Goal: Information Seeking & Learning: Learn about a topic

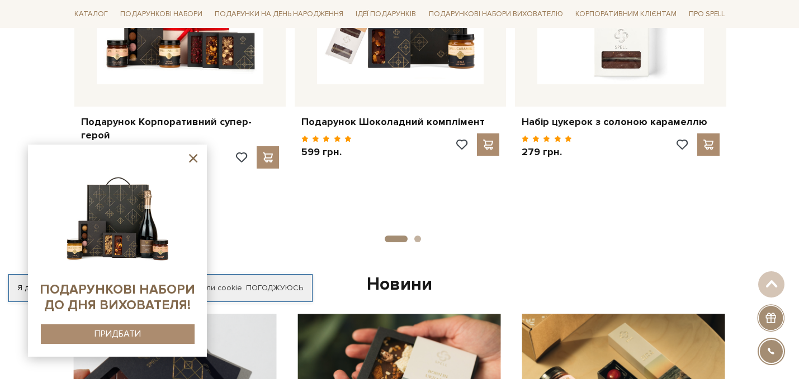
scroll to position [593, 0]
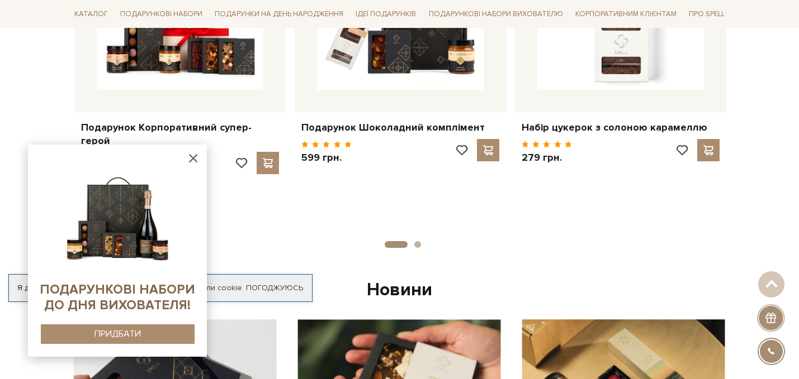
click at [193, 160] on icon at bounding box center [193, 158] width 14 height 14
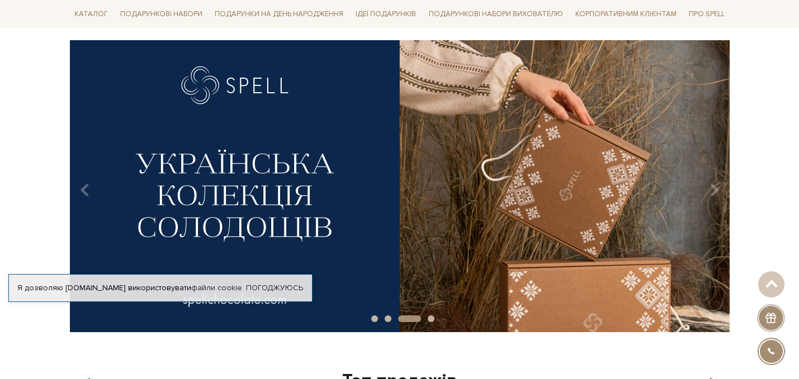
scroll to position [71, 0]
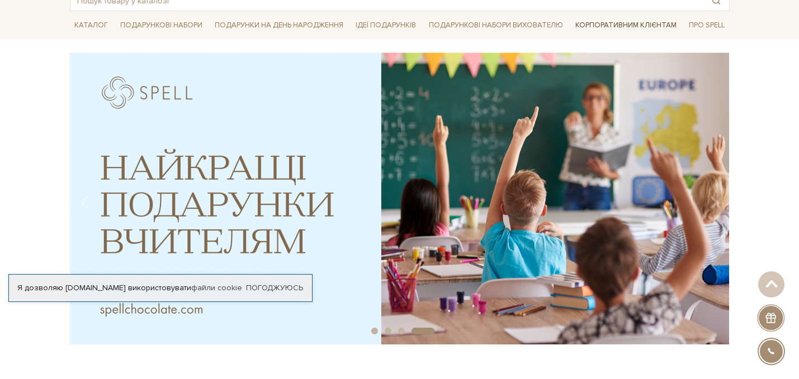
click at [641, 21] on link "Корпоративним клієнтам" at bounding box center [626, 25] width 110 height 19
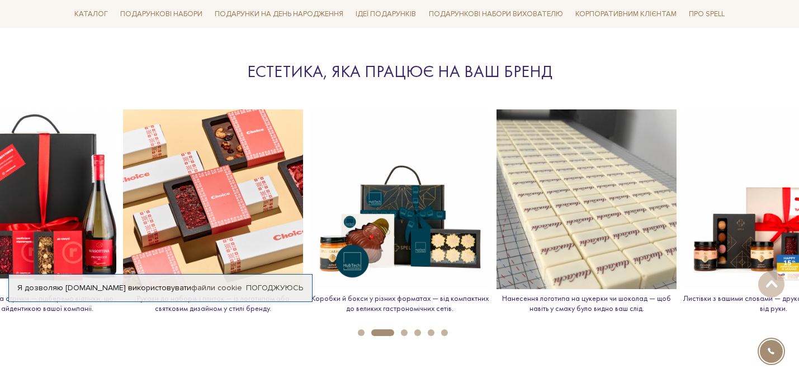
scroll to position [1243, 0]
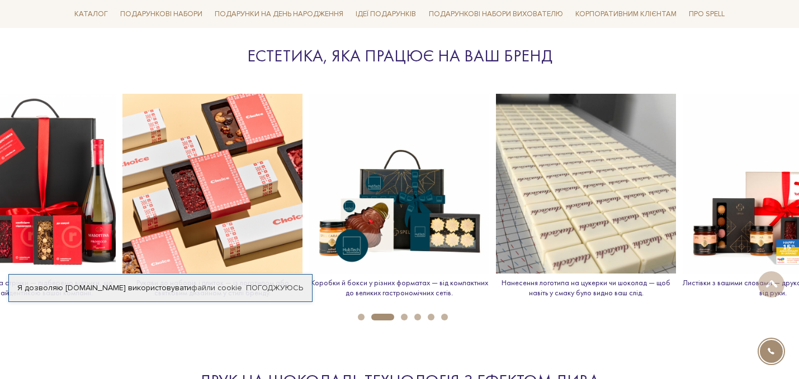
click at [562, 240] on img at bounding box center [586, 184] width 180 height 180
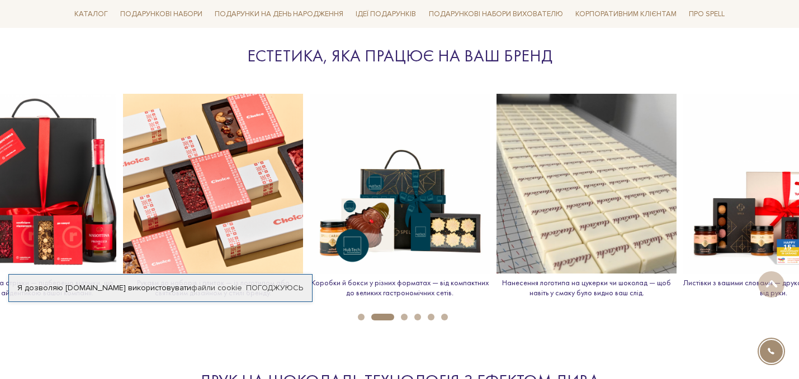
click at [567, 283] on p "Нанесення логотипа на цукерки чи шоколад — щоб навіть у смаку було видно ваш сл…" at bounding box center [586, 288] width 180 height 20
click at [602, 303] on div "Нанесення логотипа на цукерки чи шоколад — щоб навіть у смаку було видно ваш сл…" at bounding box center [586, 200] width 180 height 213
click at [602, 246] on img at bounding box center [586, 184] width 180 height 180
click at [583, 286] on p "Нанесення логотипа на цукерки чи шоколад — щоб навіть у смаку було видно ваш сл…" at bounding box center [586, 288] width 180 height 20
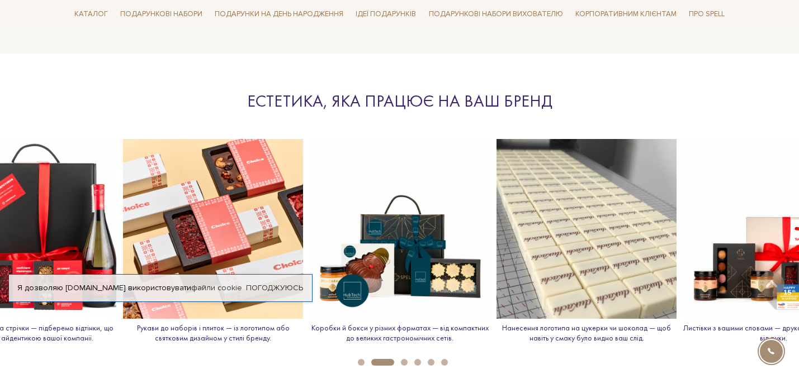
scroll to position [1179, 0]
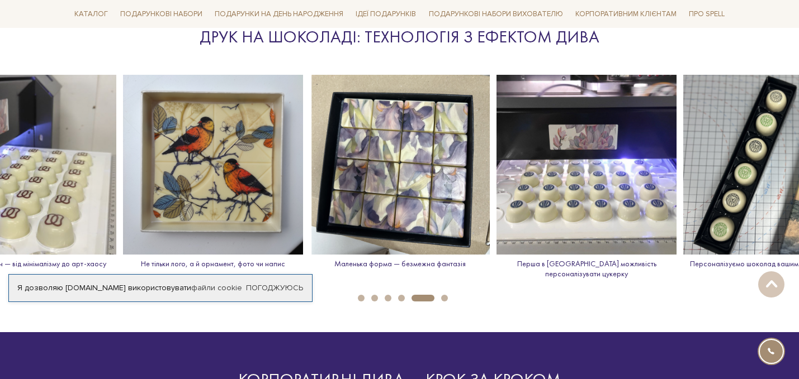
scroll to position [1584, 0]
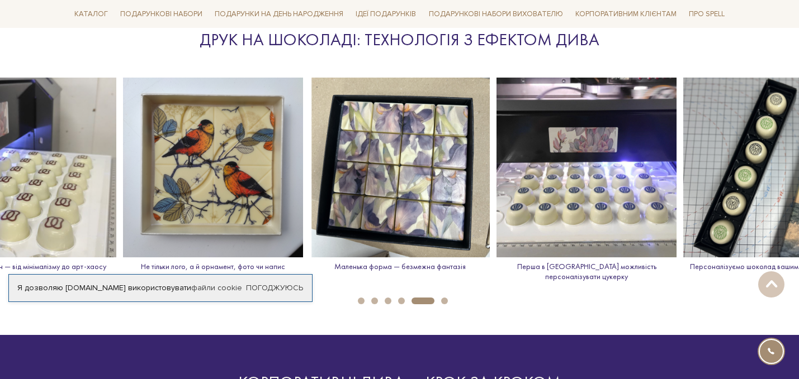
click at [608, 238] on img at bounding box center [586, 168] width 180 height 180
click at [599, 203] on img at bounding box center [586, 168] width 180 height 180
click at [793, 220] on img at bounding box center [773, 168] width 180 height 180
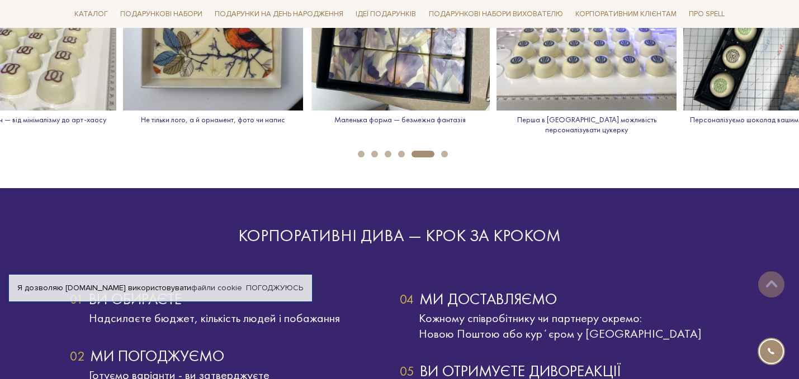
scroll to position [1742, 0]
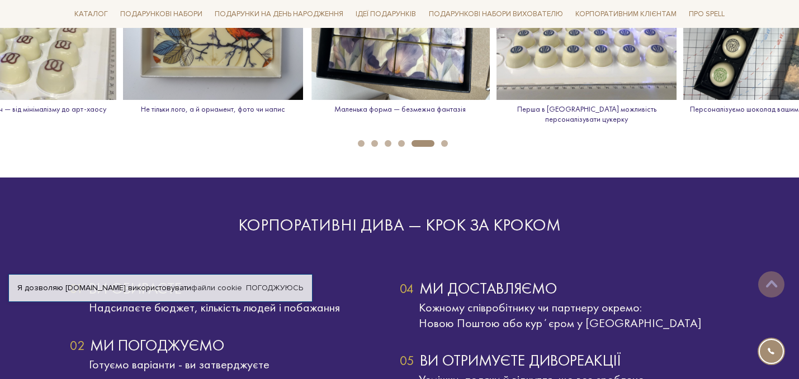
click at [445, 140] on button "6" at bounding box center [444, 143] width 7 height 7
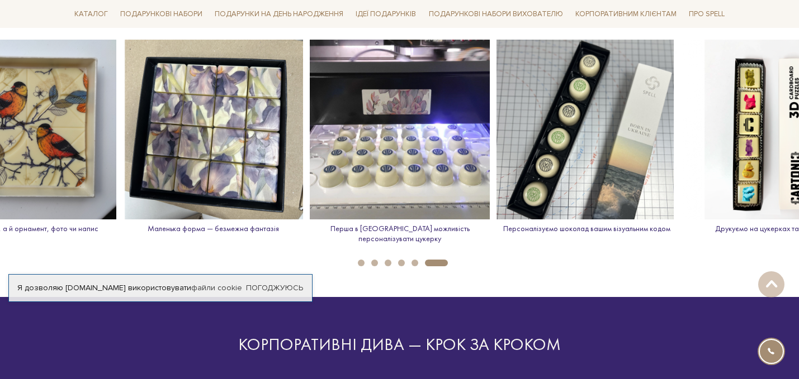
scroll to position [1571, 0]
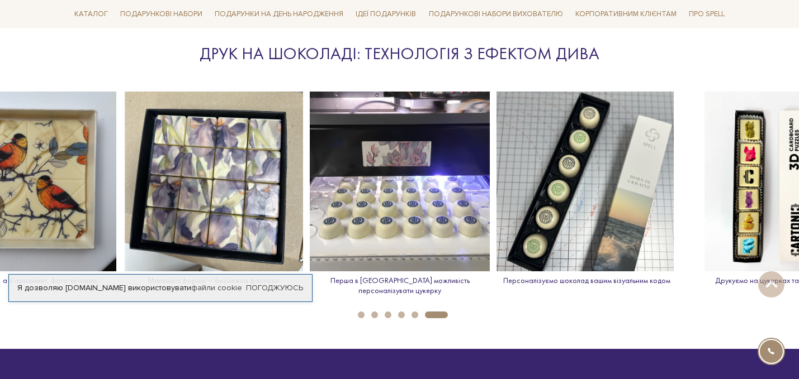
click at [766, 209] on img at bounding box center [773, 182] width 180 height 180
click at [415, 234] on img at bounding box center [400, 182] width 180 height 180
click at [360, 312] on button "1" at bounding box center [361, 315] width 7 height 7
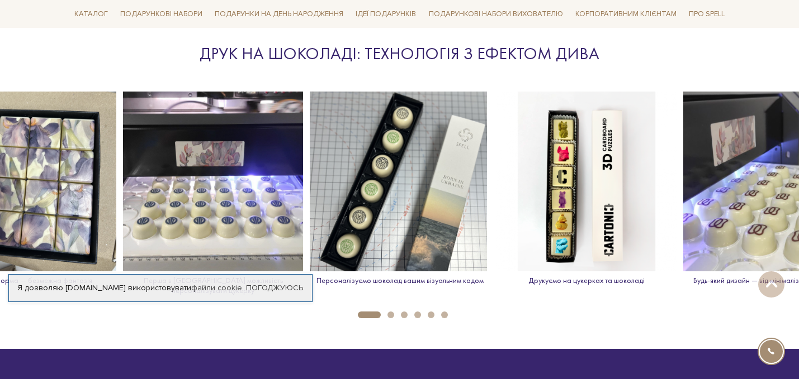
click at [387, 312] on button "2" at bounding box center [390, 315] width 7 height 7
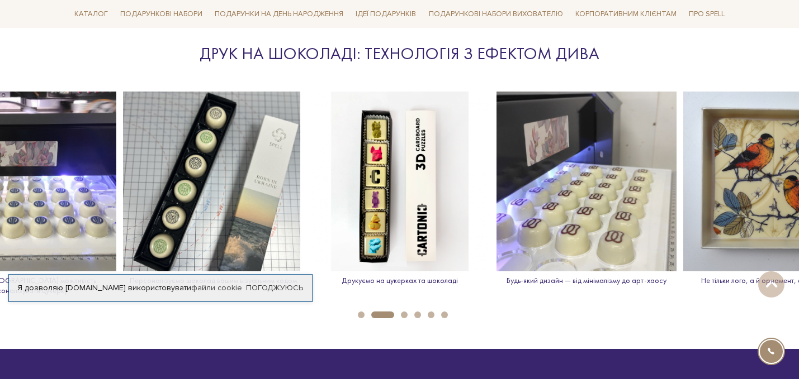
click at [405, 312] on button "3" at bounding box center [404, 315] width 7 height 7
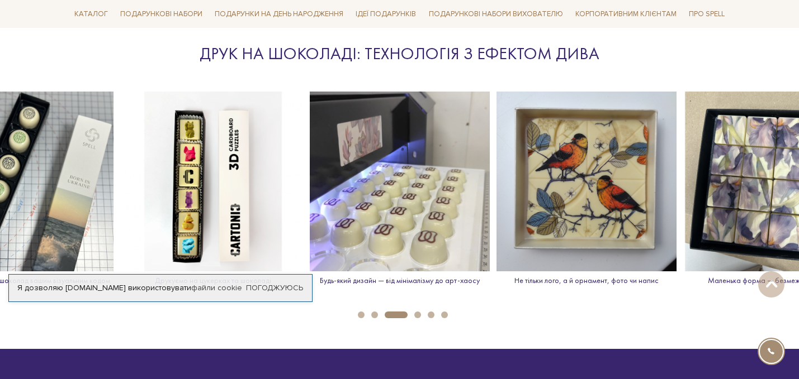
click at [418, 312] on button "4" at bounding box center [417, 315] width 7 height 7
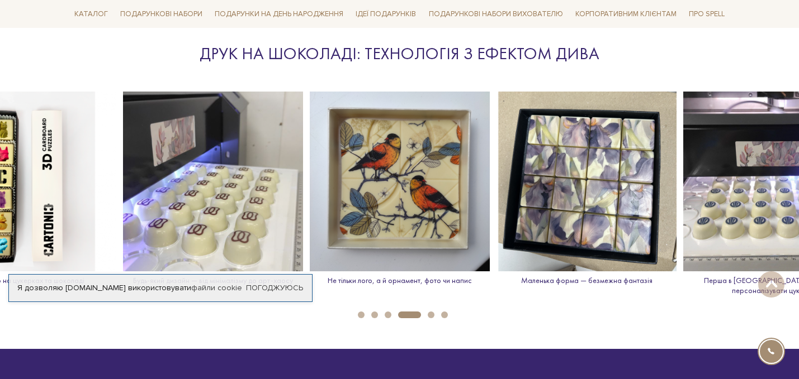
click at [435, 312] on li "6" at bounding box center [440, 315] width 13 height 7
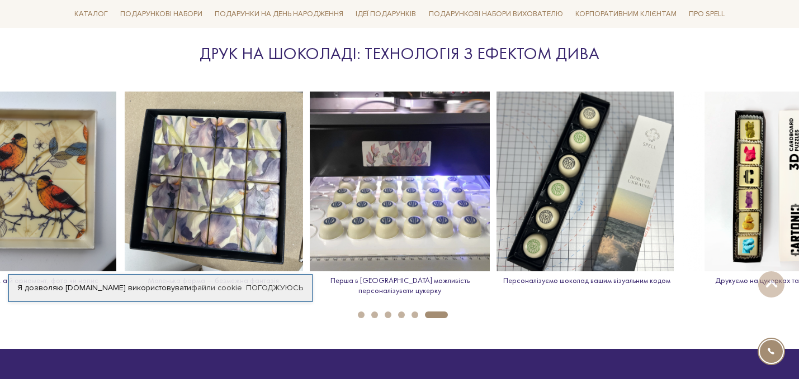
click at [415, 312] on button "5" at bounding box center [414, 315] width 7 height 7
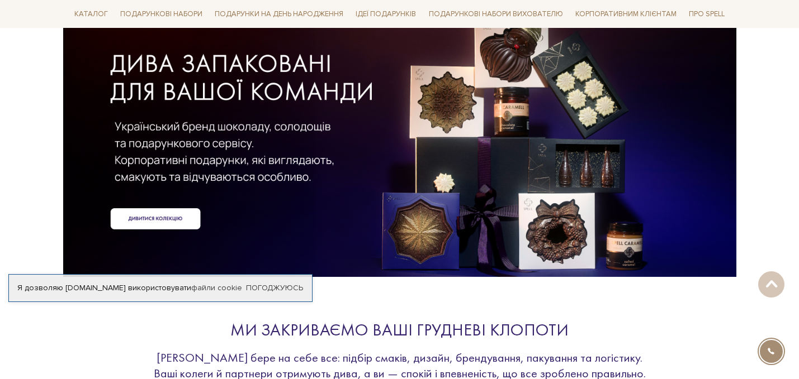
scroll to position [14, 0]
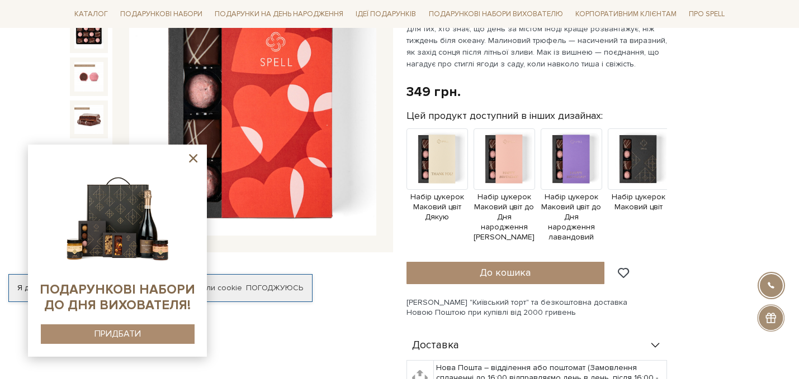
scroll to position [173, 0]
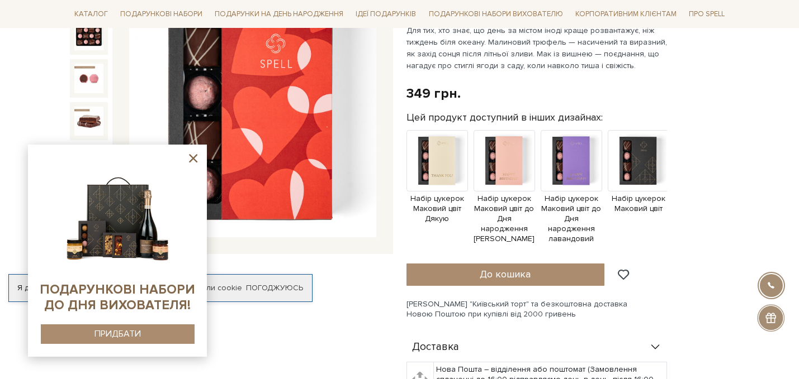
click at [190, 156] on icon at bounding box center [193, 158] width 14 height 14
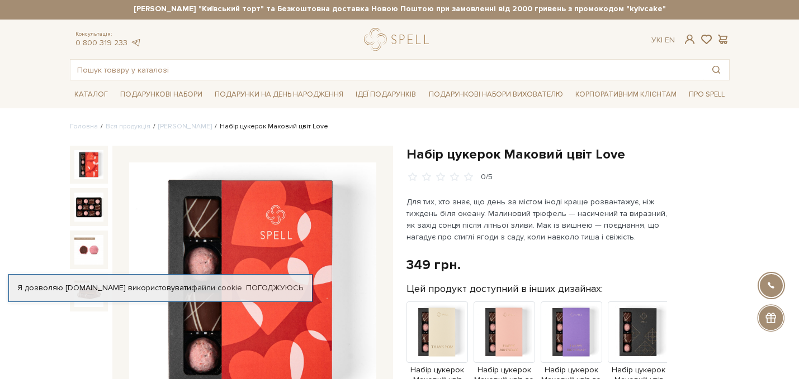
scroll to position [0, 0]
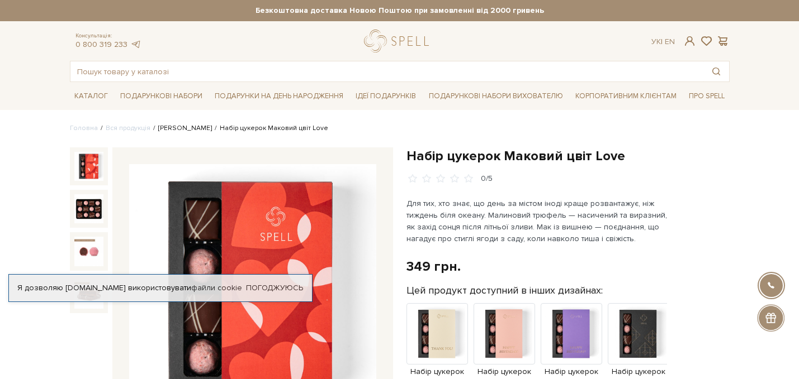
click at [167, 131] on link "[PERSON_NAME]" at bounding box center [185, 128] width 54 height 8
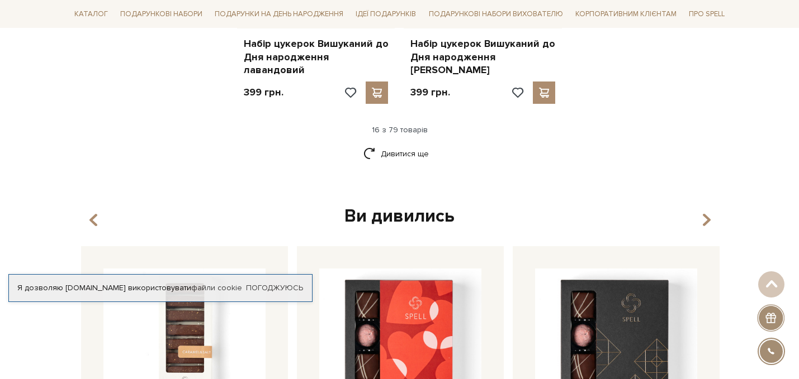
scroll to position [1574, 0]
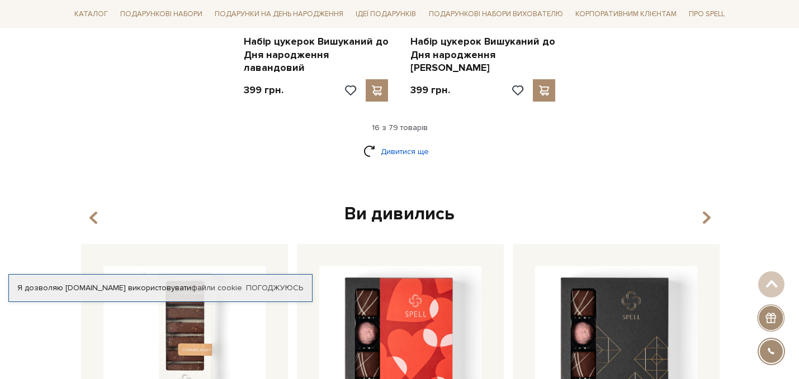
click at [397, 142] on link "Дивитися ще" at bounding box center [399, 152] width 73 height 20
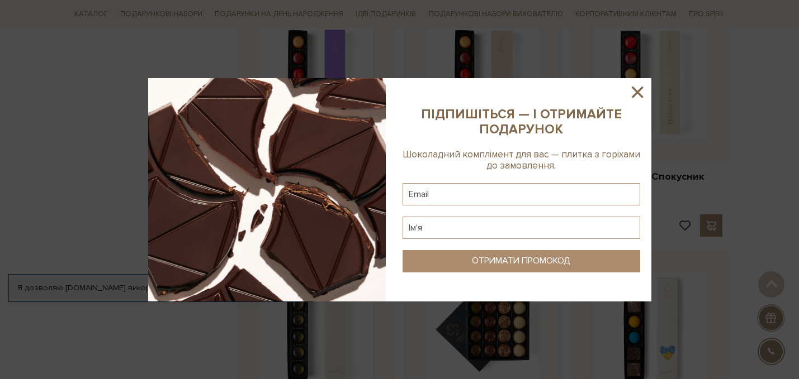
scroll to position [2400, 0]
click at [638, 89] on icon at bounding box center [637, 92] width 11 height 11
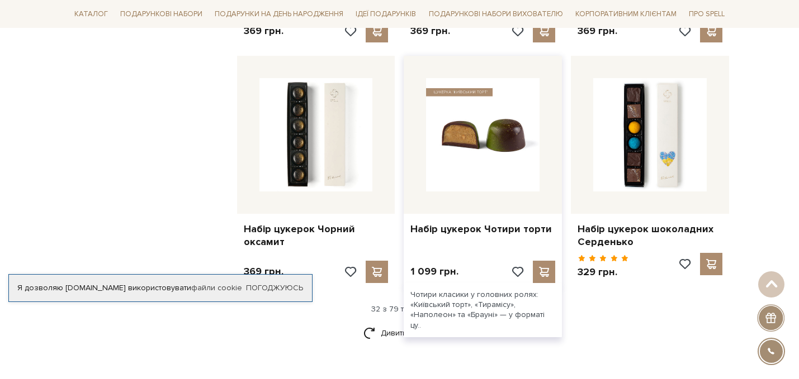
scroll to position [2604, 0]
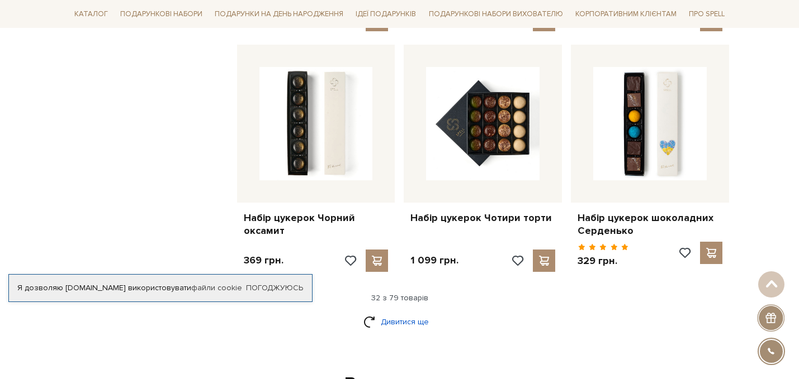
click at [378, 312] on link "Дивитися ще" at bounding box center [399, 322] width 73 height 20
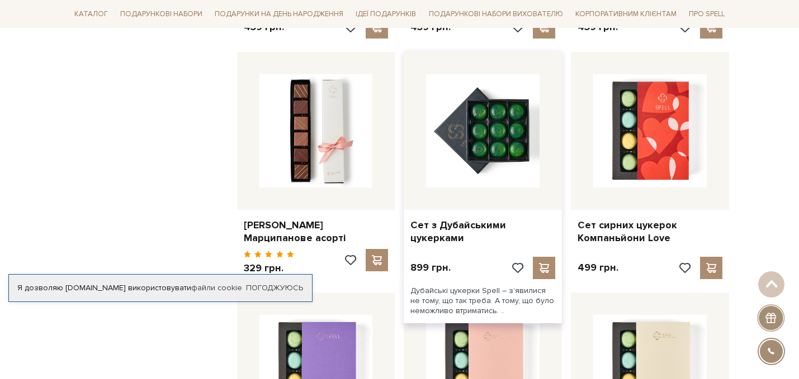
scroll to position [3576, 0]
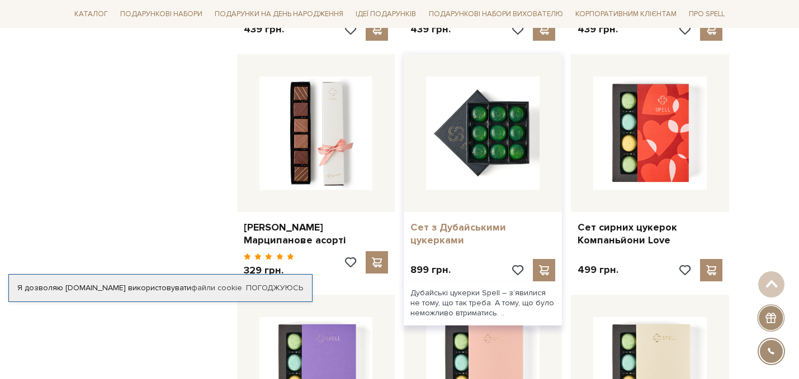
click at [452, 221] on link "Сет з Дубайськими цукерками" at bounding box center [482, 234] width 145 height 26
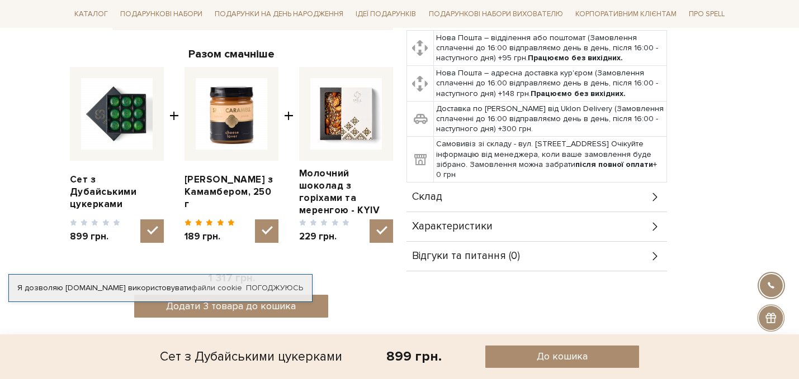
scroll to position [396, 0]
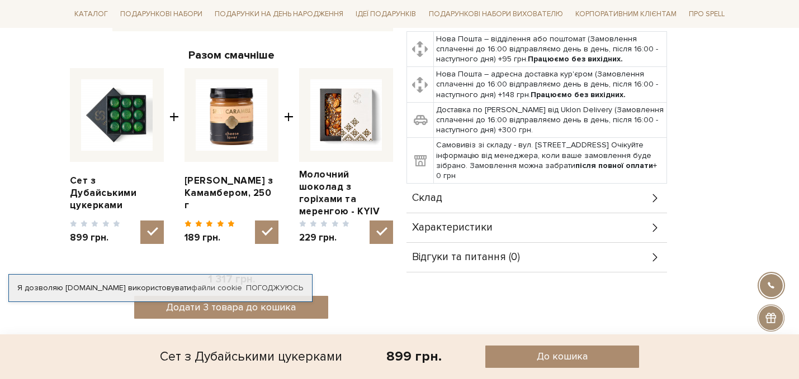
click at [651, 196] on icon at bounding box center [655, 198] width 12 height 12
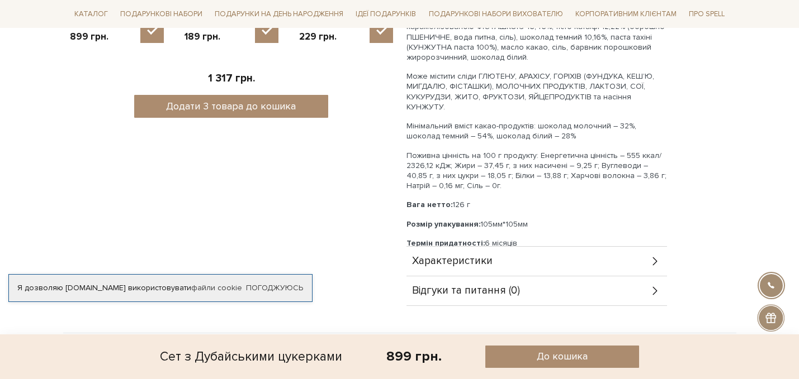
scroll to position [596, 0]
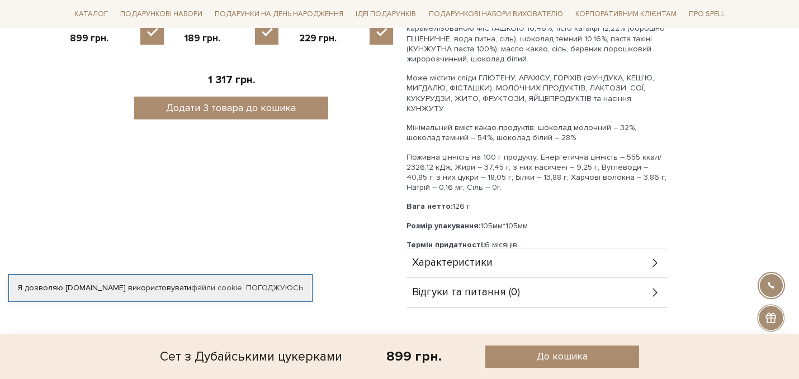
click at [649, 262] on icon at bounding box center [655, 263] width 12 height 12
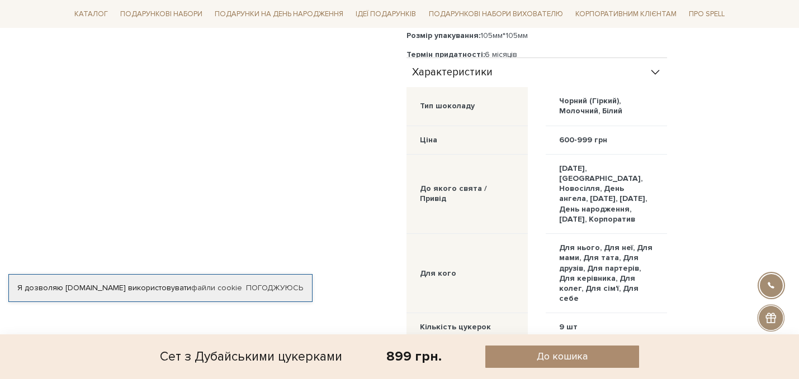
scroll to position [790, 0]
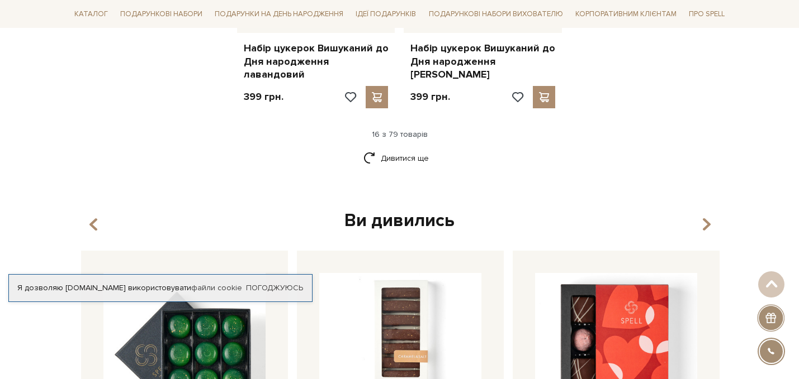
scroll to position [1568, 0]
click at [377, 148] on link "Дивитися ще" at bounding box center [399, 158] width 73 height 20
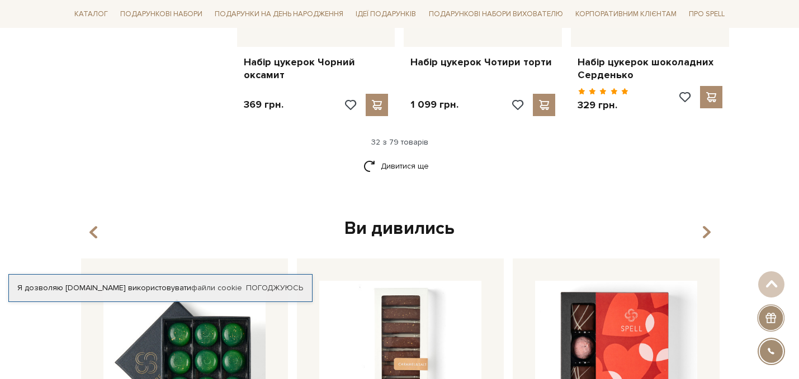
scroll to position [2789, 0]
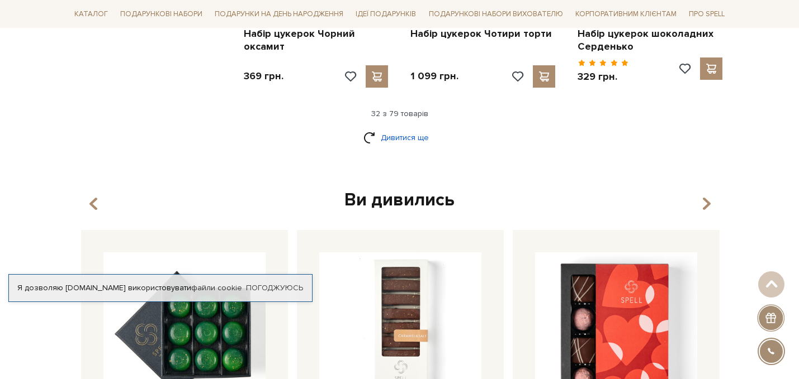
click at [413, 128] on link "Дивитися ще" at bounding box center [399, 138] width 73 height 20
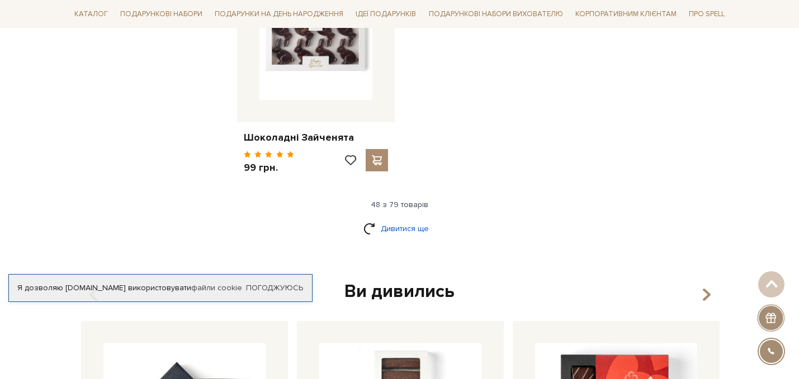
scroll to position [4155, 0]
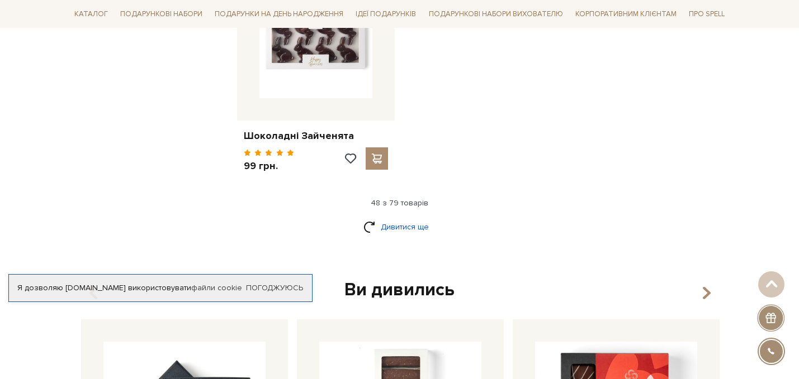
click at [402, 217] on link "Дивитися ще" at bounding box center [399, 227] width 73 height 20
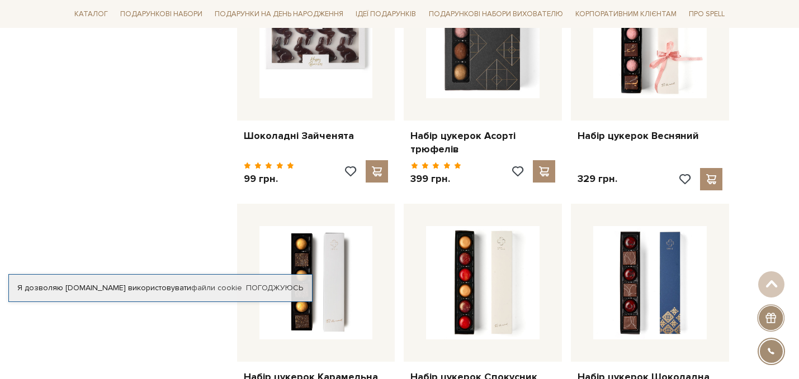
click at [403, 204] on div "Набір цукерок Спокусник 369 грн." at bounding box center [482, 320] width 167 height 232
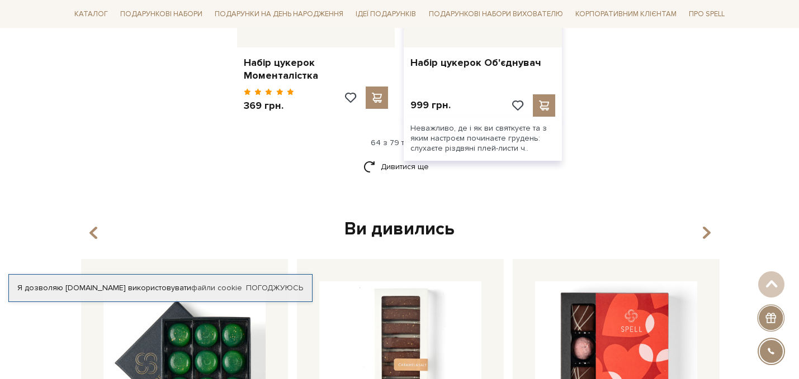
scroll to position [5432, 0]
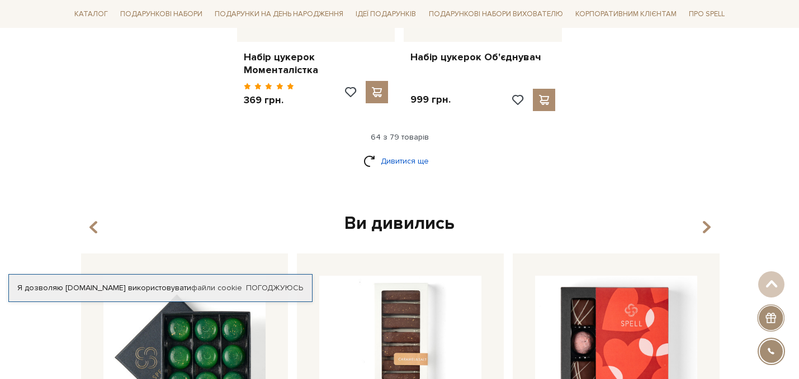
click at [402, 151] on link "Дивитися ще" at bounding box center [399, 161] width 73 height 20
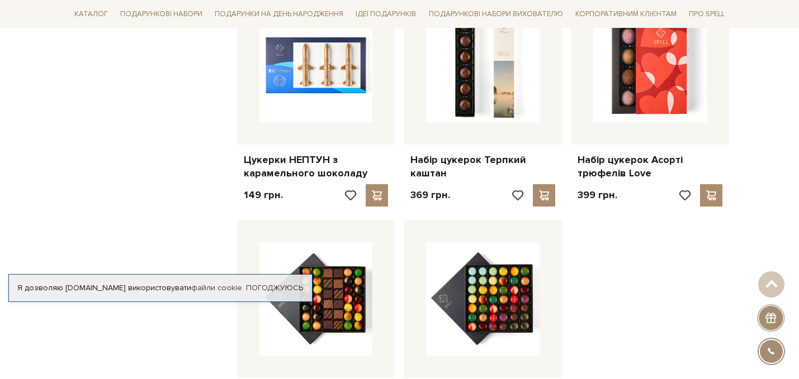
scroll to position [6259, 0]
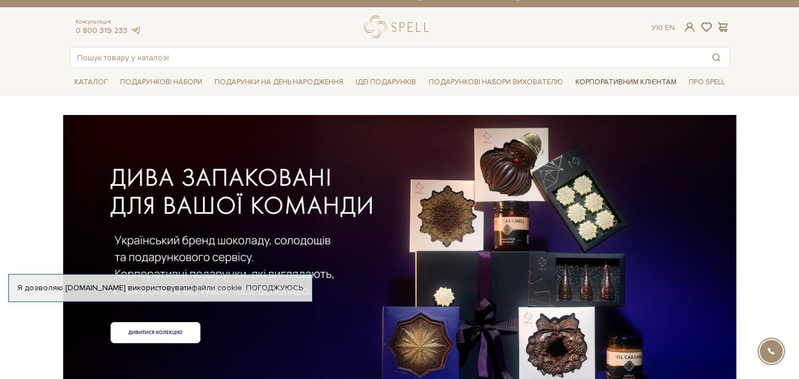
click at [630, 79] on link "Корпоративним клієнтам" at bounding box center [626, 82] width 110 height 19
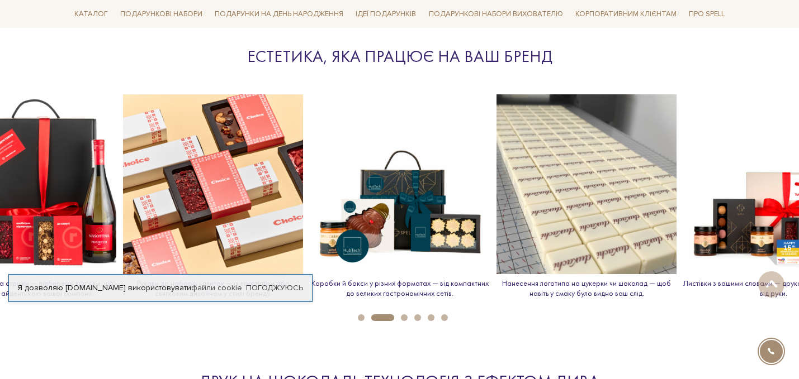
scroll to position [1239, 0]
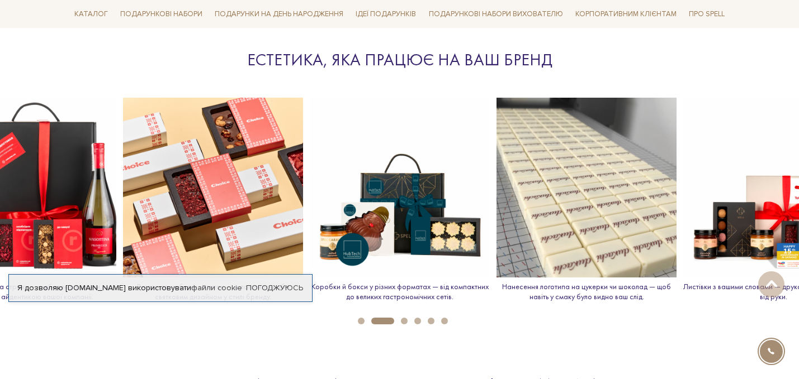
click at [587, 285] on p "Нанесення логотипа на цукерки чи шоколад — щоб навіть у смаку було видно ваш сл…" at bounding box center [586, 292] width 180 height 20
